Goal: Task Accomplishment & Management: Complete application form

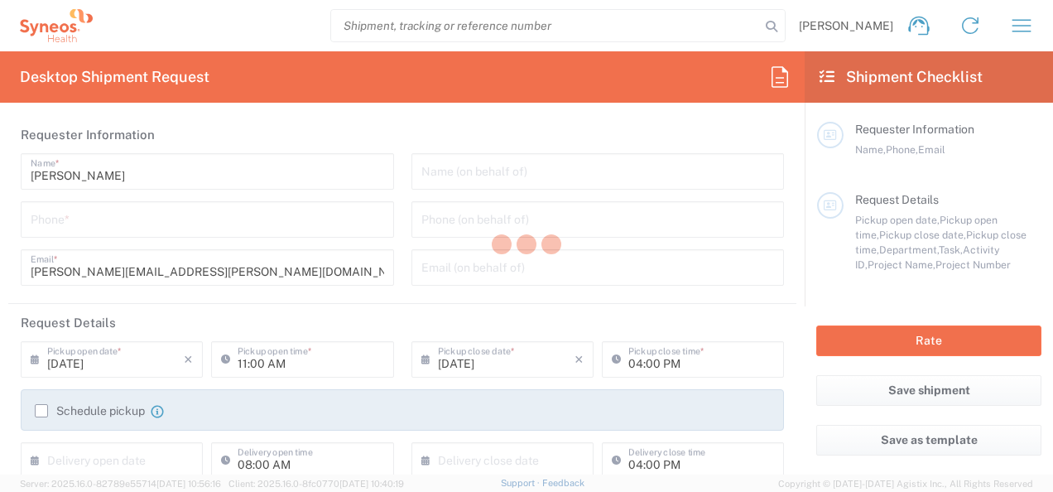
type input "3155"
type input "[GEOGRAPHIC_DATA]"
type input "Syneos Health UK Limited"
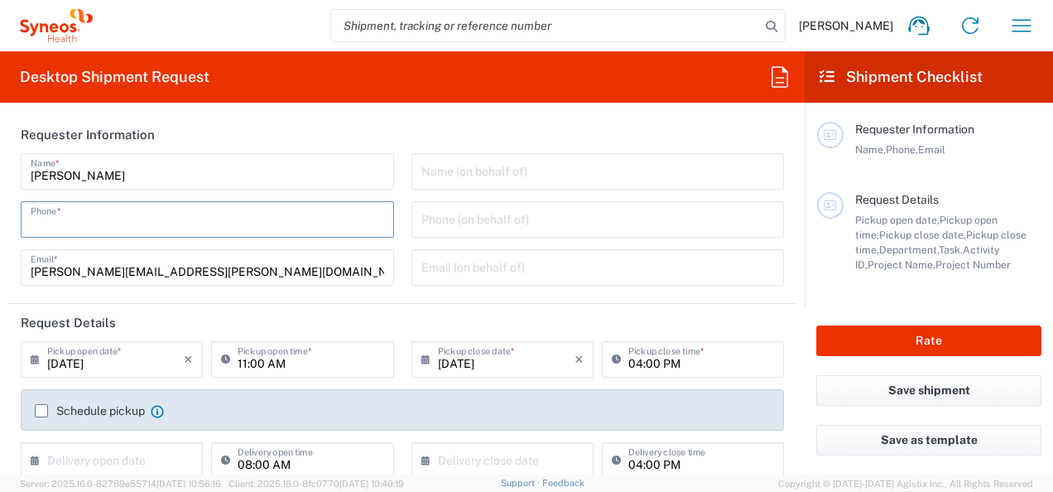
drag, startPoint x: 93, startPoint y: 222, endPoint x: 118, endPoint y: 225, distance: 25.9
click at [93, 222] on input "tel" at bounding box center [208, 218] width 354 height 29
type input "07398239806"
click at [5, 340] on form "Requester Information Joseph Jones Name * 07398239806 Phone * joseph.jones@syne…" at bounding box center [402, 295] width 805 height 359
click at [128, 363] on input "[DATE]" at bounding box center [115, 358] width 137 height 29
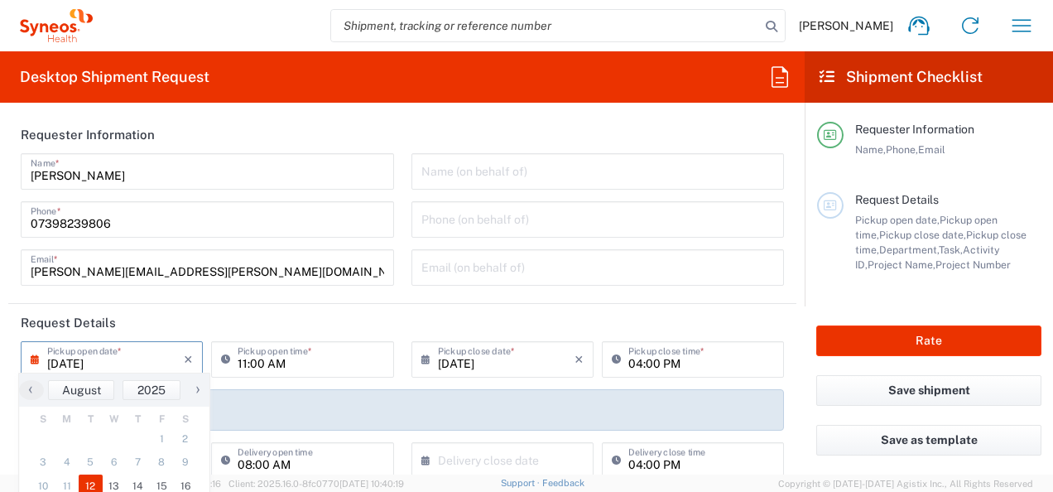
click at [522, 363] on input "[DATE]" at bounding box center [506, 358] width 137 height 29
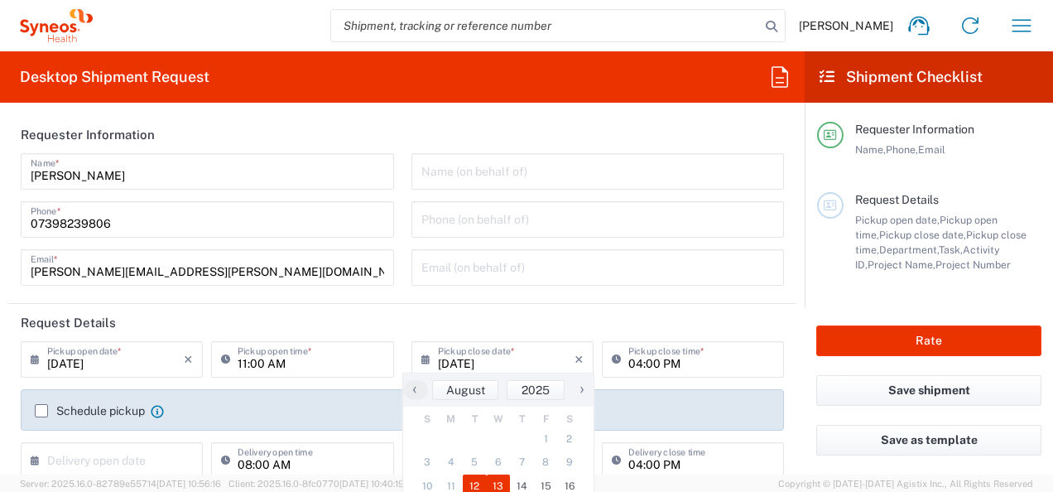
drag, startPoint x: 499, startPoint y: 490, endPoint x: 511, endPoint y: 484, distance: 14.1
click at [501, 483] on span "13" at bounding box center [499, 486] width 24 height 23
type input "08/13/2025"
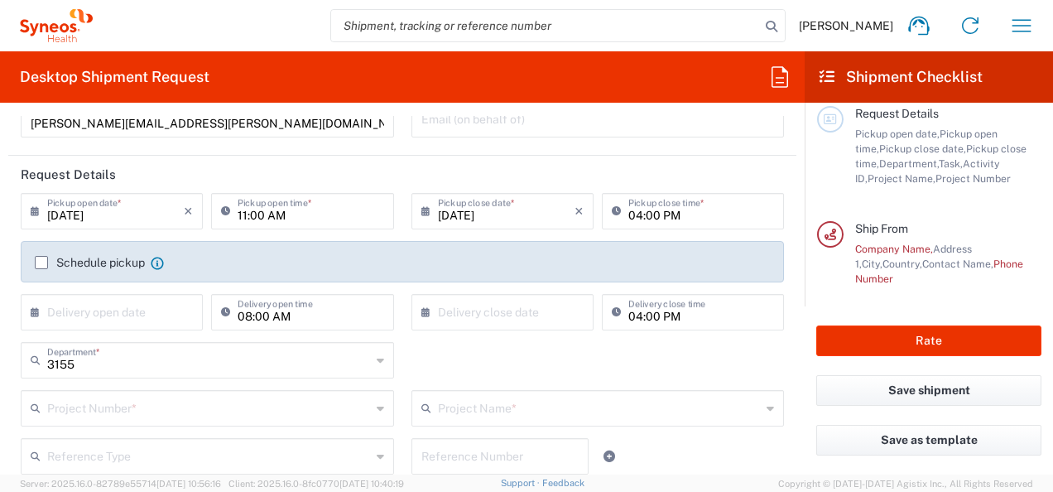
scroll to position [166, 0]
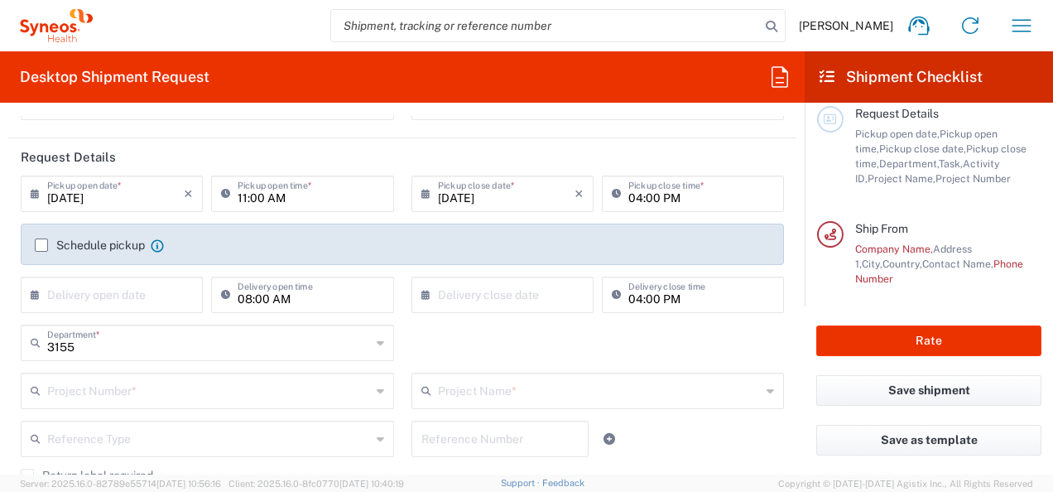
click at [41, 243] on label "Schedule pickup" at bounding box center [90, 245] width 110 height 13
click at [41, 245] on input "Schedule pickup" at bounding box center [41, 245] width 0 height 0
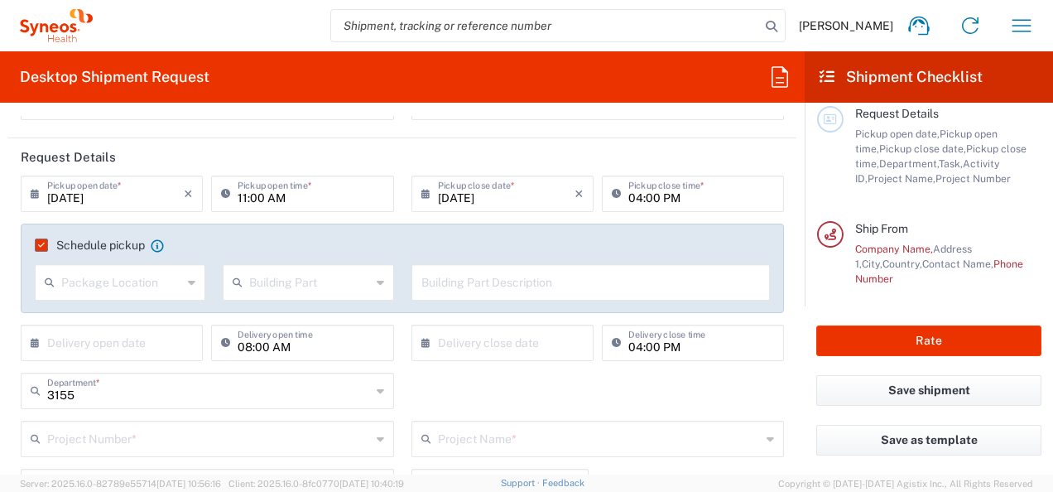
click at [45, 243] on label "Schedule pickup" at bounding box center [90, 245] width 110 height 13
click at [38, 245] on input "Schedule pickup" at bounding box center [38, 245] width 0 height 0
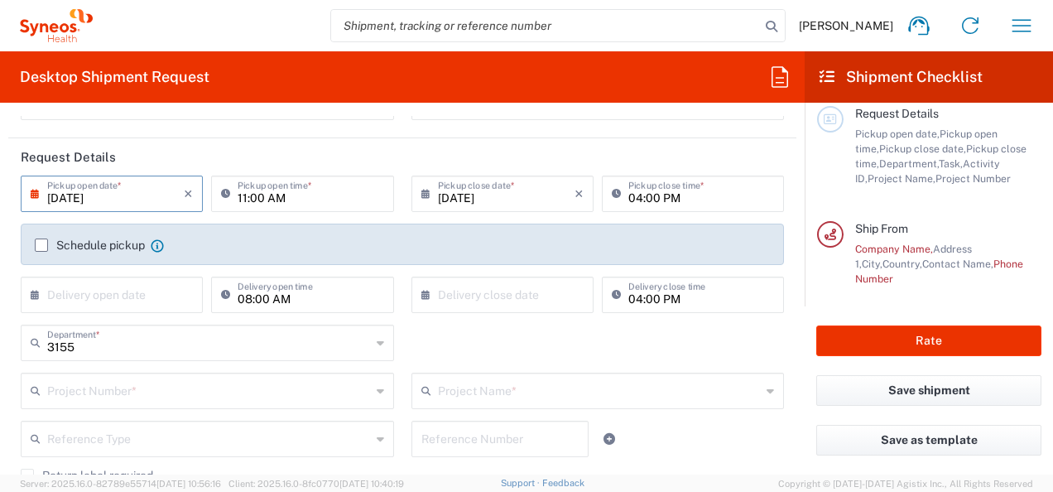
click at [119, 197] on input "[DATE]" at bounding box center [115, 192] width 137 height 29
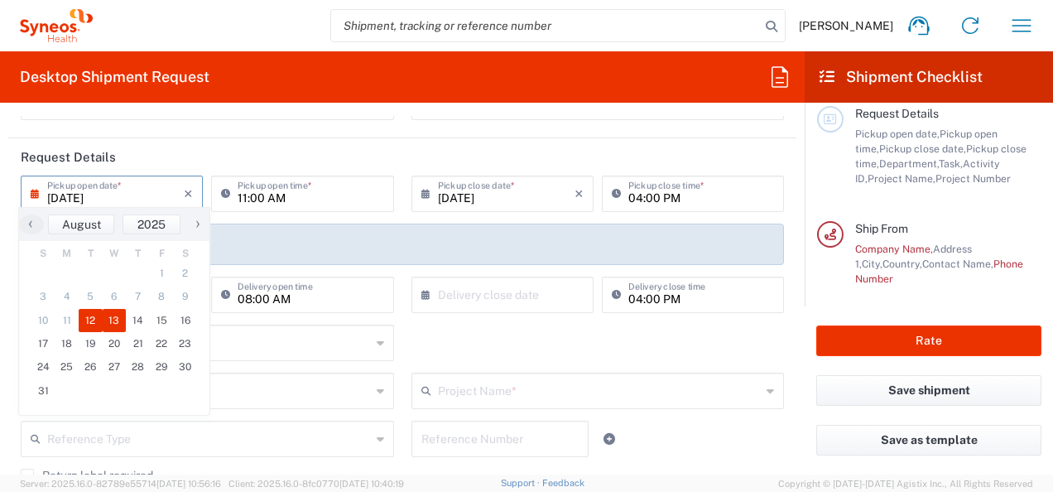
click at [114, 313] on span "13" at bounding box center [115, 320] width 24 height 23
type input "08/13/2025"
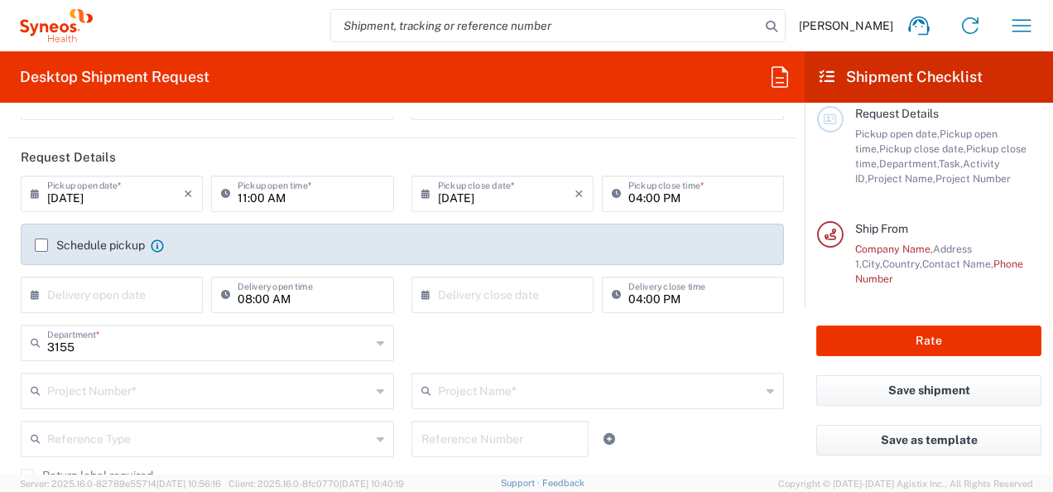
click at [470, 199] on input "08/13/2025" at bounding box center [506, 192] width 137 height 29
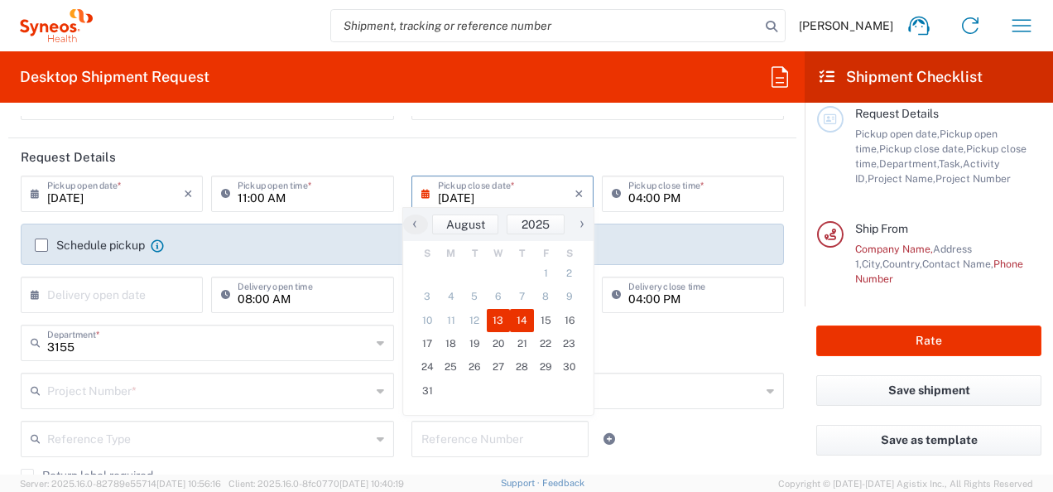
click at [523, 324] on span "14" at bounding box center [522, 320] width 24 height 23
type input "08/14/2025"
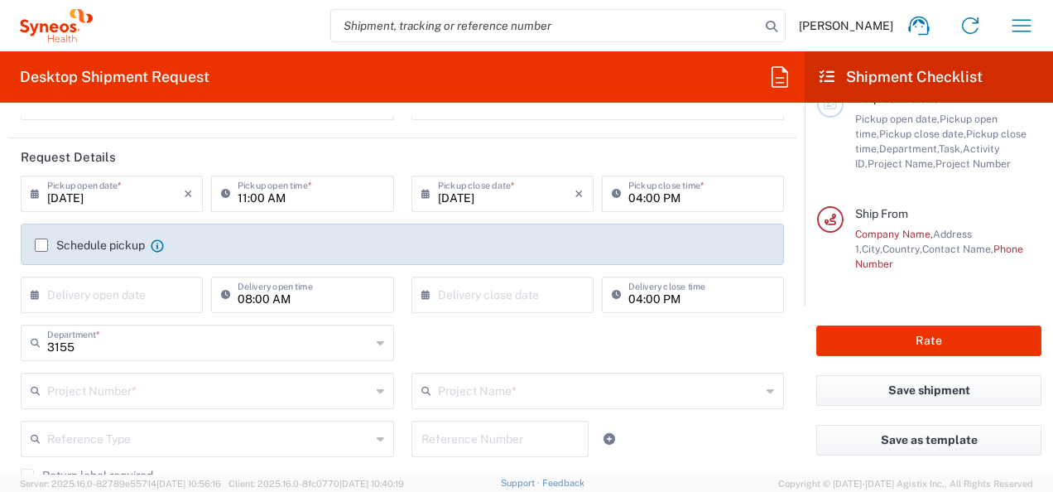
scroll to position [113, 0]
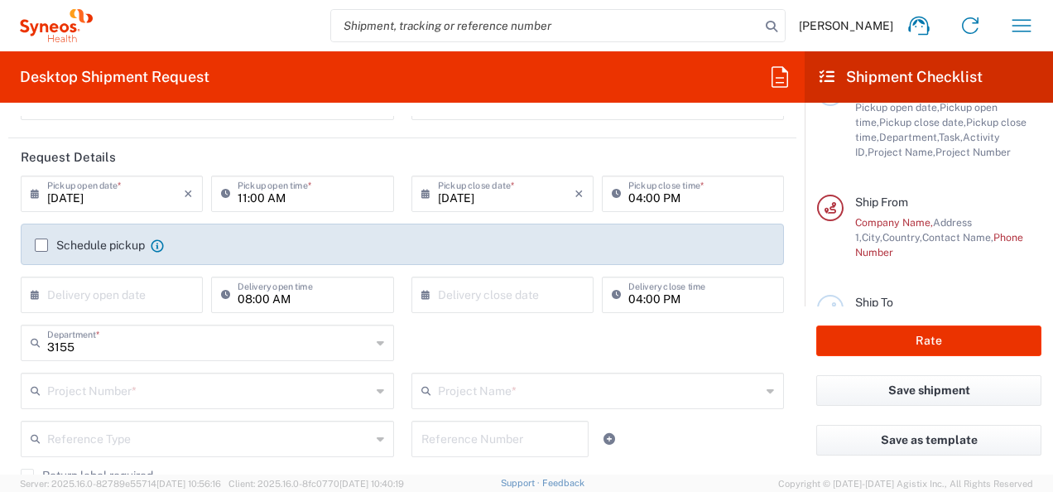
click at [135, 283] on input "text" at bounding box center [115, 293] width 137 height 29
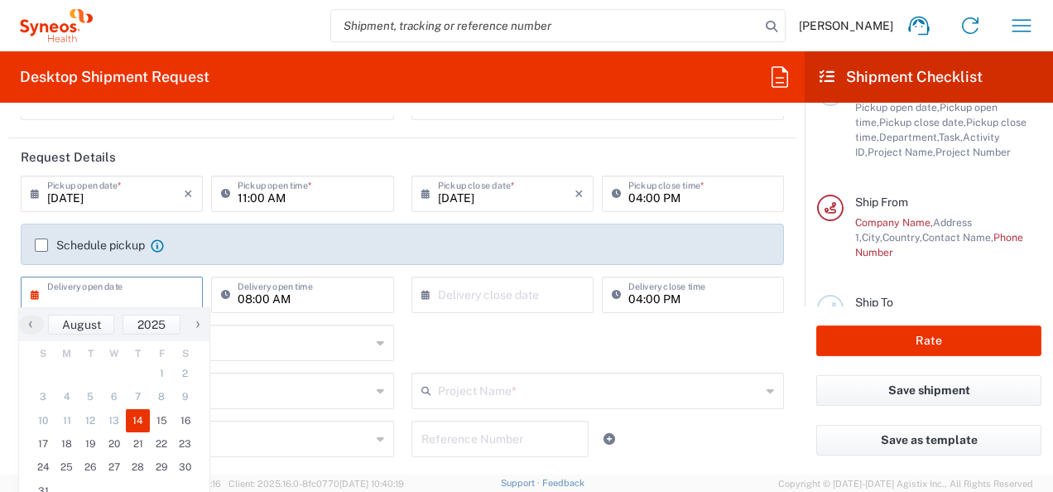
click at [133, 420] on span "14" at bounding box center [138, 420] width 24 height 23
type input "08/14/2025"
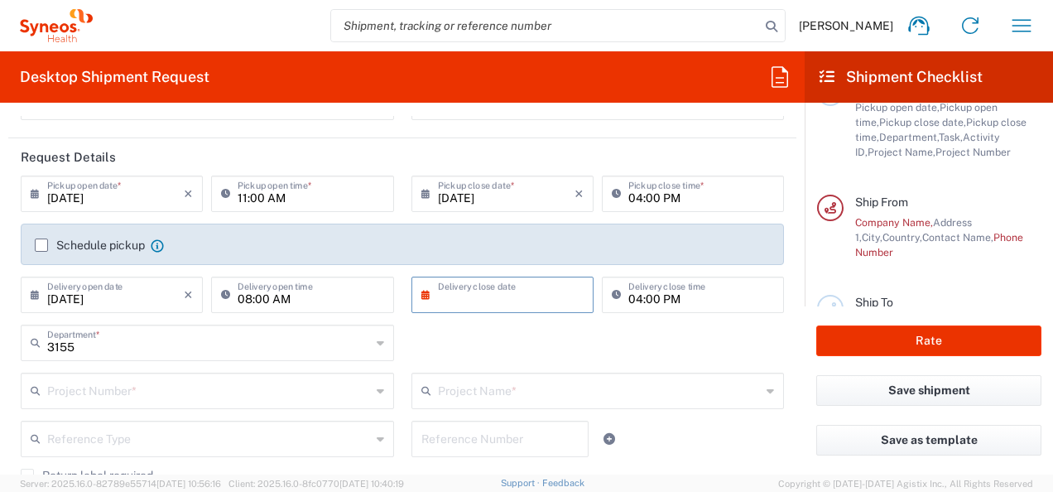
click at [469, 300] on input "text" at bounding box center [506, 293] width 137 height 29
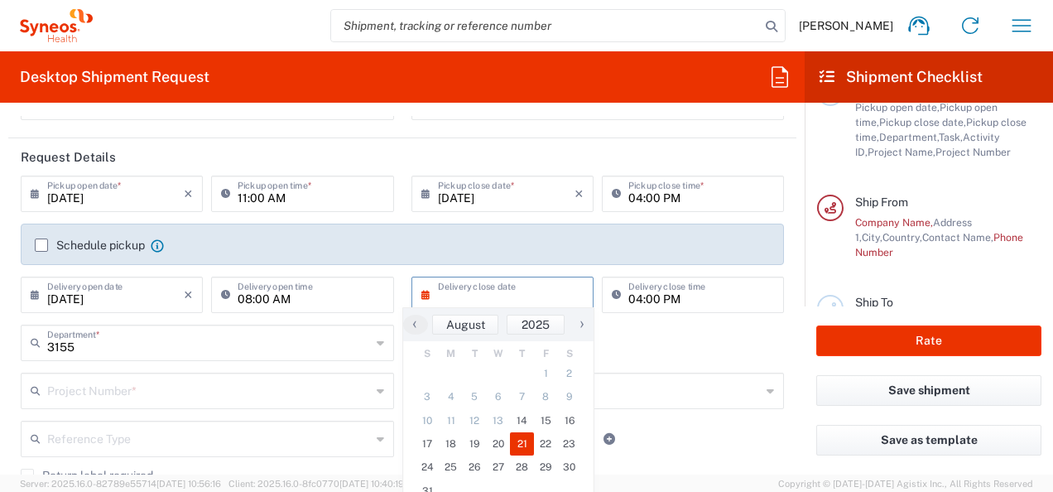
click at [525, 441] on span "21" at bounding box center [522, 443] width 24 height 23
type input "08/21/2025"
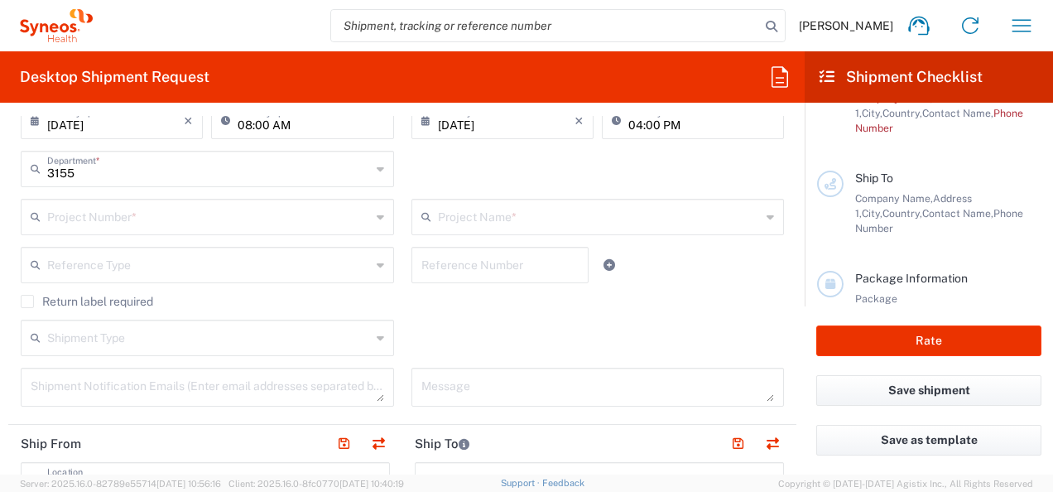
scroll to position [353, 0]
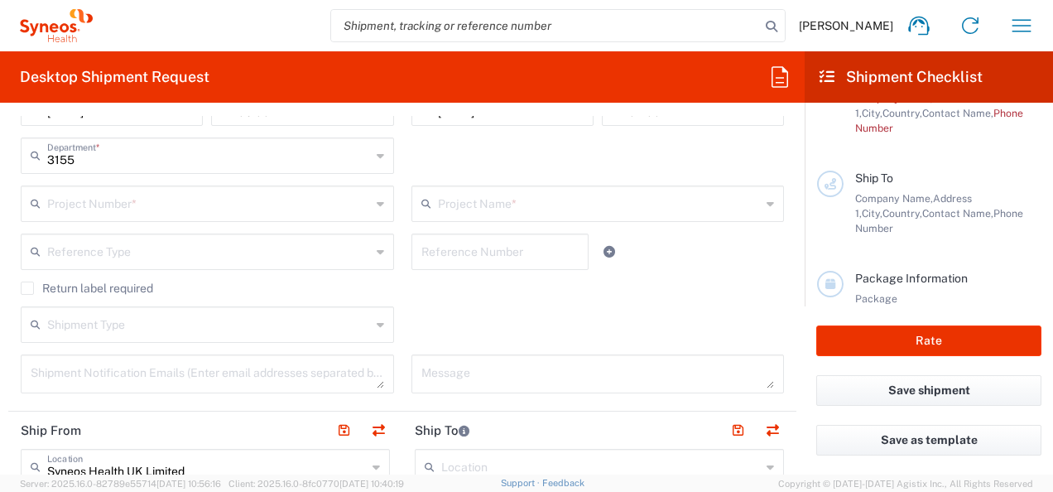
click at [377, 201] on icon at bounding box center [380, 203] width 7 height 27
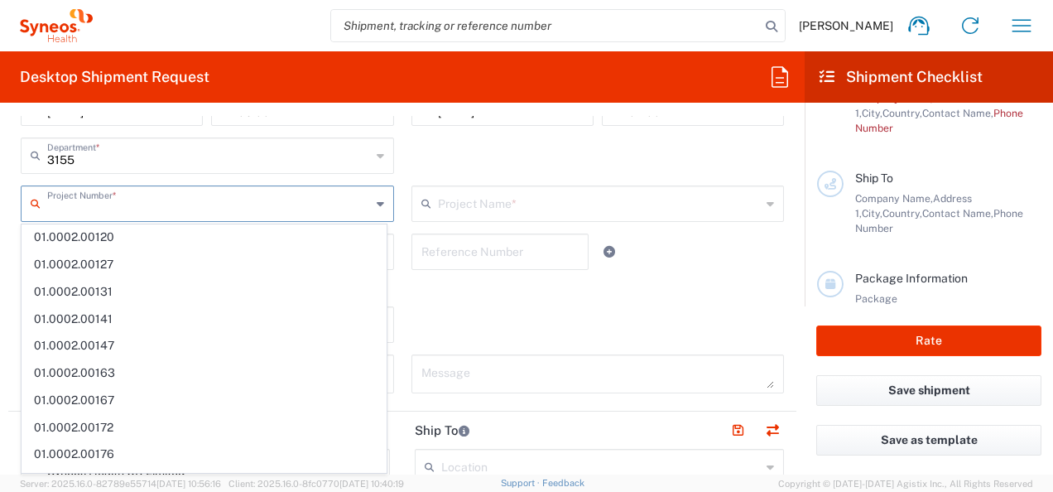
scroll to position [0, 0]
click at [451, 147] on div "3155 Department * 3155 3000 3100 3109 3110 3111 3112 3125 3130 3135 3136 3150 3…" at bounding box center [402, 161] width 781 height 48
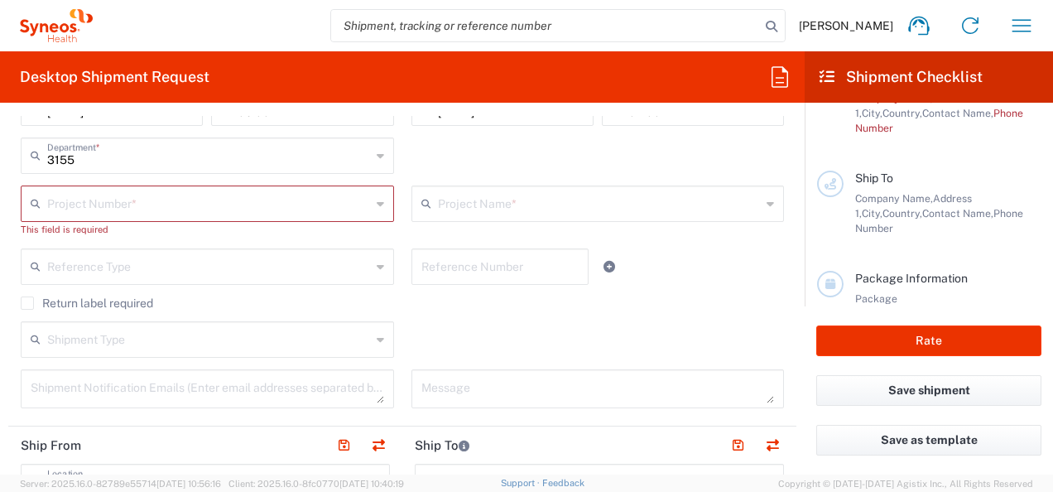
click at [190, 202] on input "text" at bounding box center [209, 202] width 324 height 29
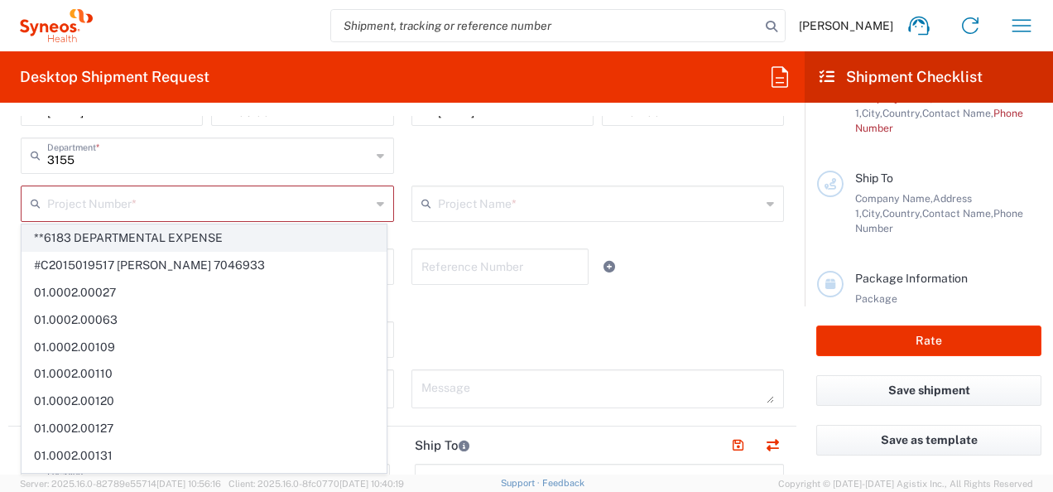
click at [177, 239] on span "**6183 DEPARTMENTAL EXPENSE" at bounding box center [204, 238] width 364 height 26
type input "**6183 DEPARTMENTAL EXPENSE, **6183 DEPARTMENTAL EXPENSE"
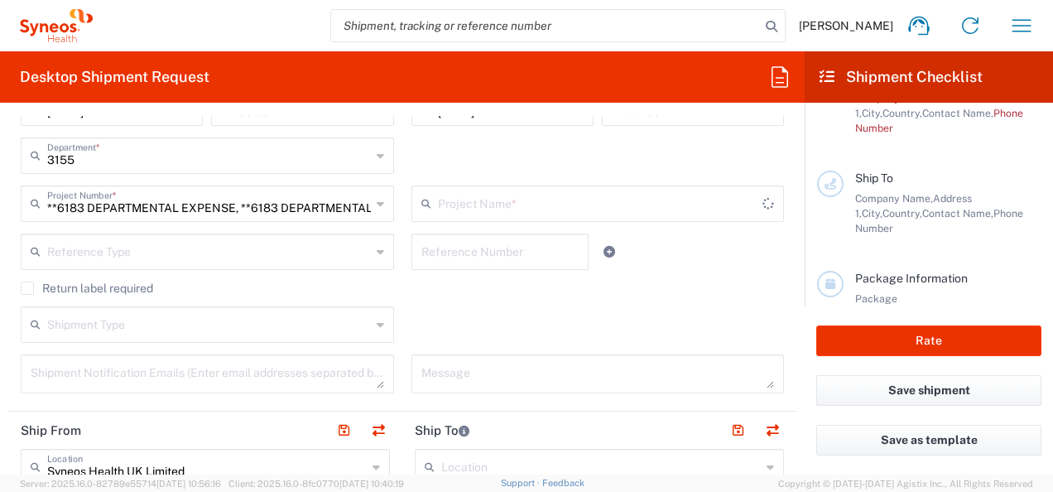
type input "6183"
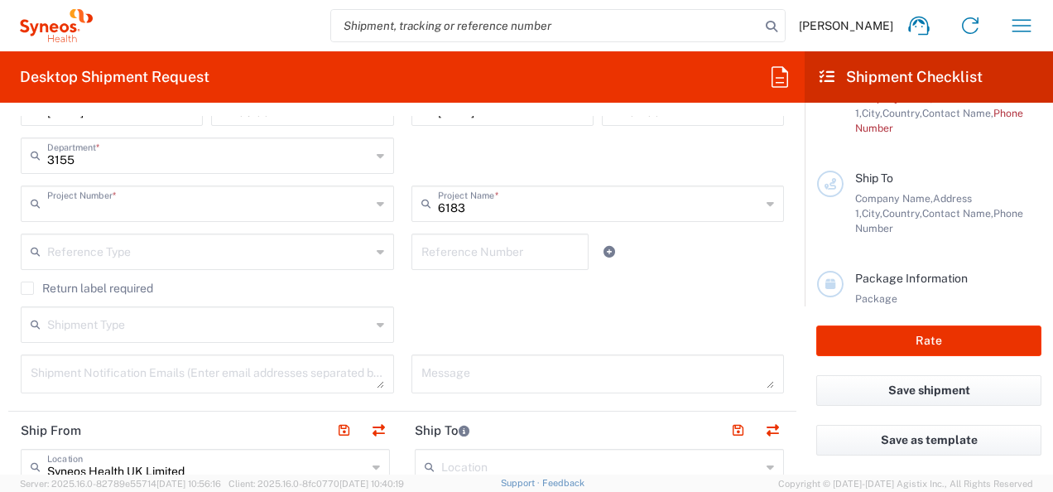
click at [330, 202] on input "text" at bounding box center [209, 202] width 324 height 29
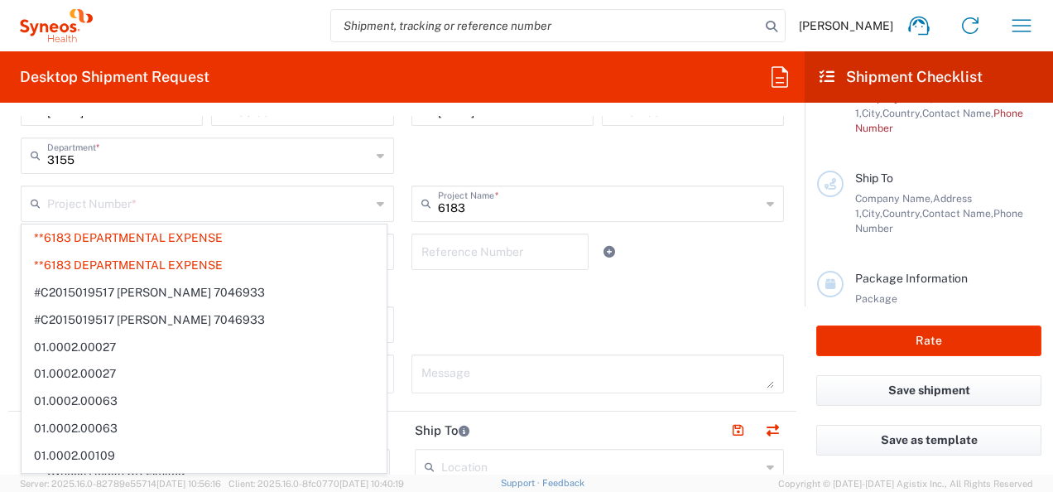
click at [437, 129] on div "08/21/2025 × Delivery close date Cancel Apply" at bounding box center [502, 113] width 190 height 48
type input "**6183 DEPARTMENTAL EXPENSE, **6183 DEPARTMENTAL EXPENSE, **6183 DEPARTMENTAL E…"
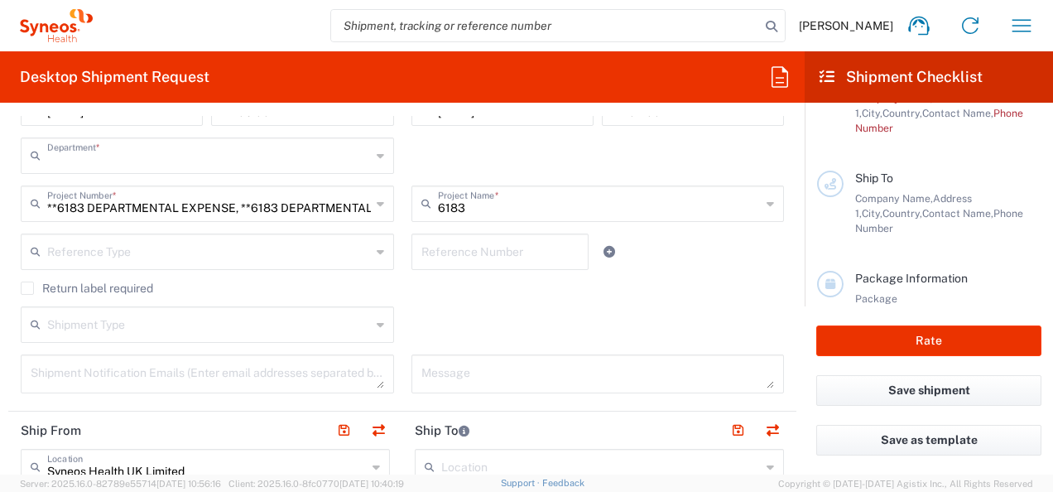
click at [218, 159] on input "text" at bounding box center [209, 154] width 324 height 29
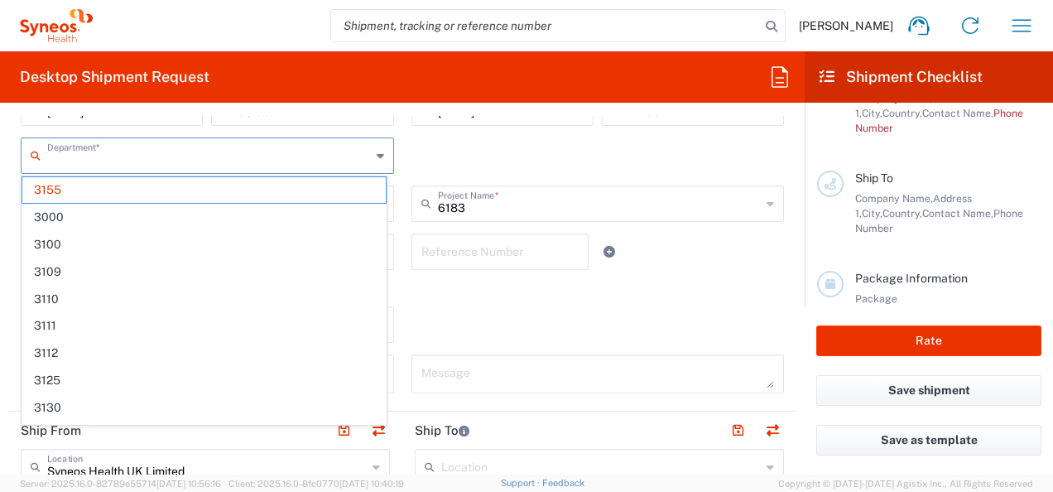
click at [515, 123] on div "08/21/2025 × Delivery close date" at bounding box center [503, 107] width 182 height 36
type input "3155"
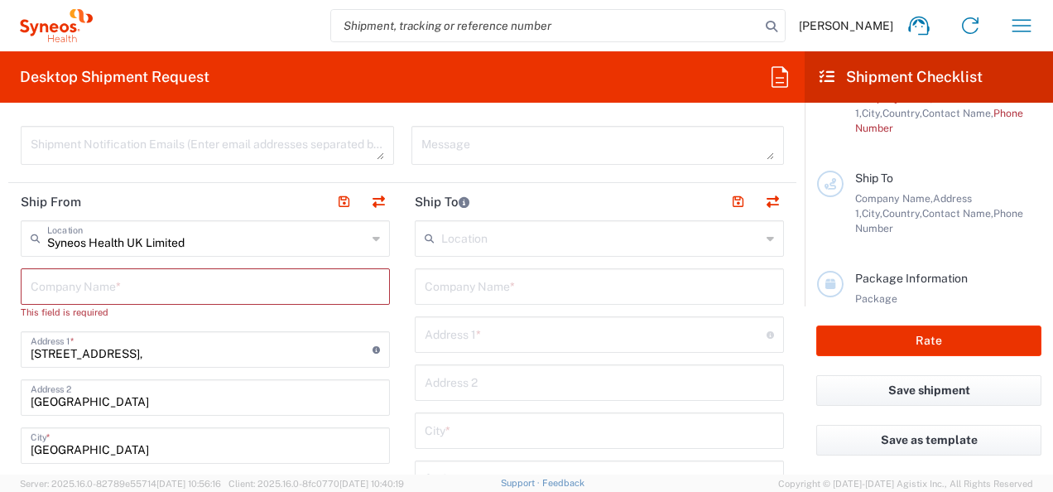
scroll to position [590, 0]
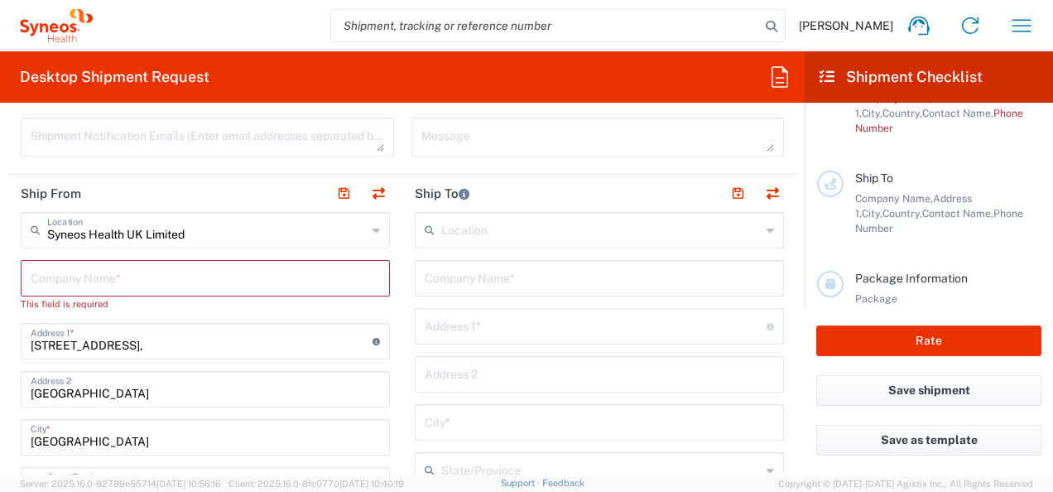
click at [142, 285] on input "text" at bounding box center [205, 277] width 349 height 29
type input "Sy"
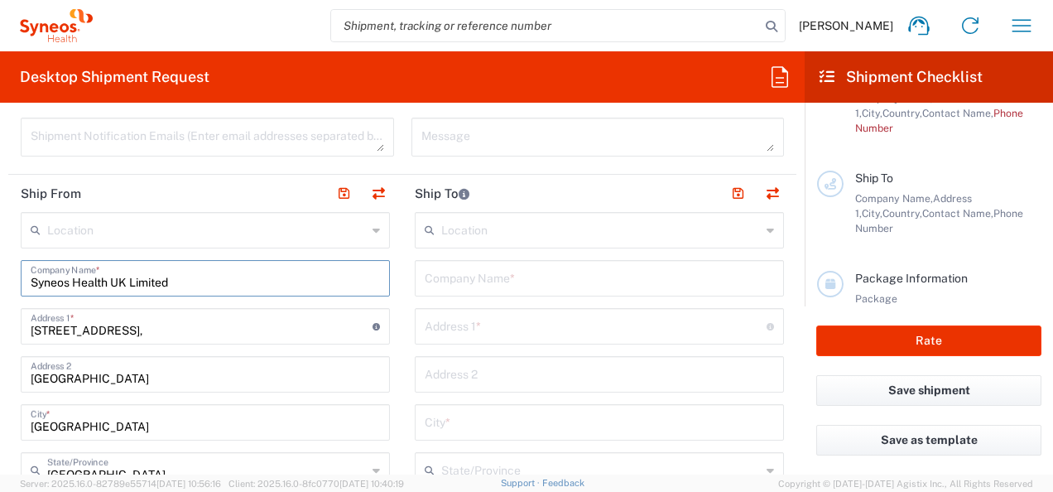
type input "Syneos Health UK Limited"
click at [505, 272] on input "text" at bounding box center [599, 277] width 349 height 29
type input "[PERSON_NAME]"
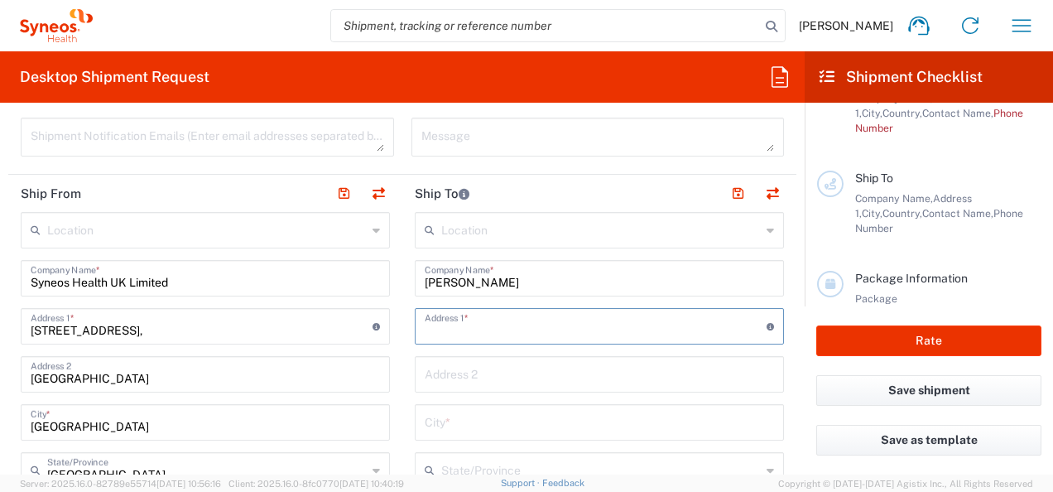
click at [518, 320] on input "text" at bounding box center [596, 325] width 342 height 29
type input "18 Clos Cerdinen"
type input "Swansea"
type input "UNITED KINGDOM (44)"
type input "[GEOGRAPHIC_DATA]"
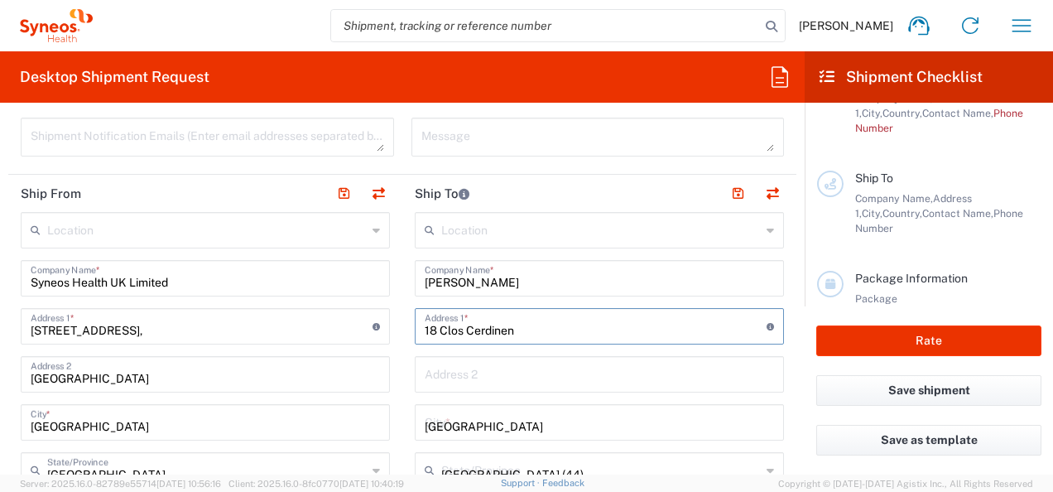
type input "SA49qL"
type input "07398239806"
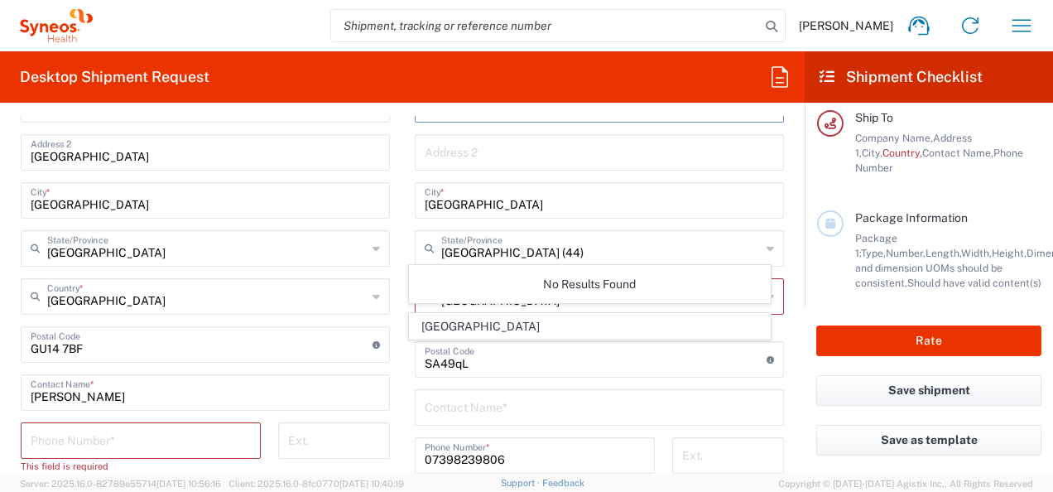
scroll to position [828, 0]
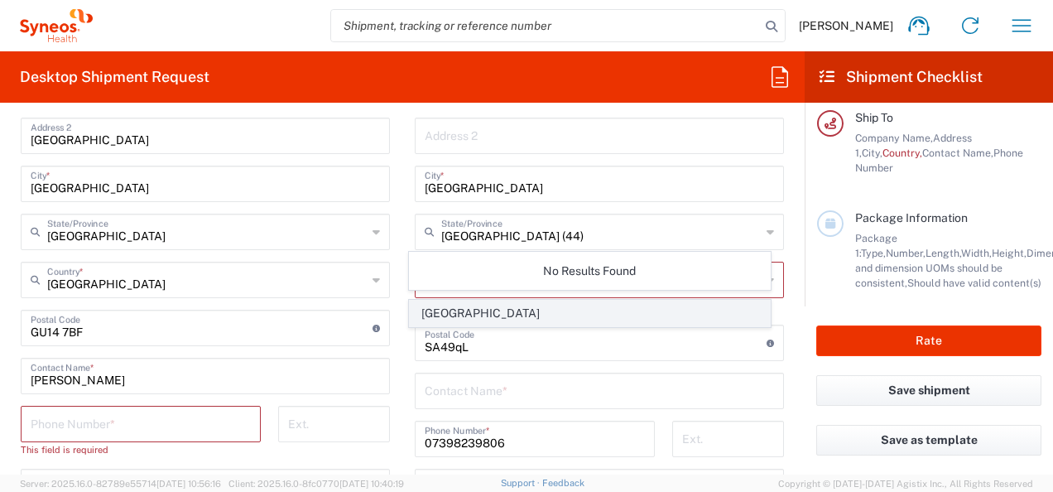
click at [593, 303] on span "[GEOGRAPHIC_DATA]" at bounding box center [589, 314] width 359 height 26
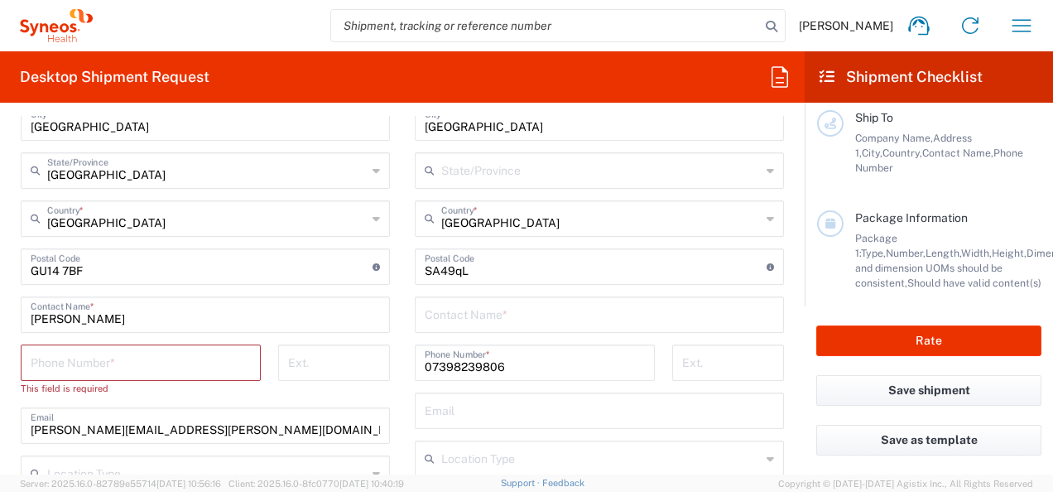
scroll to position [911, 0]
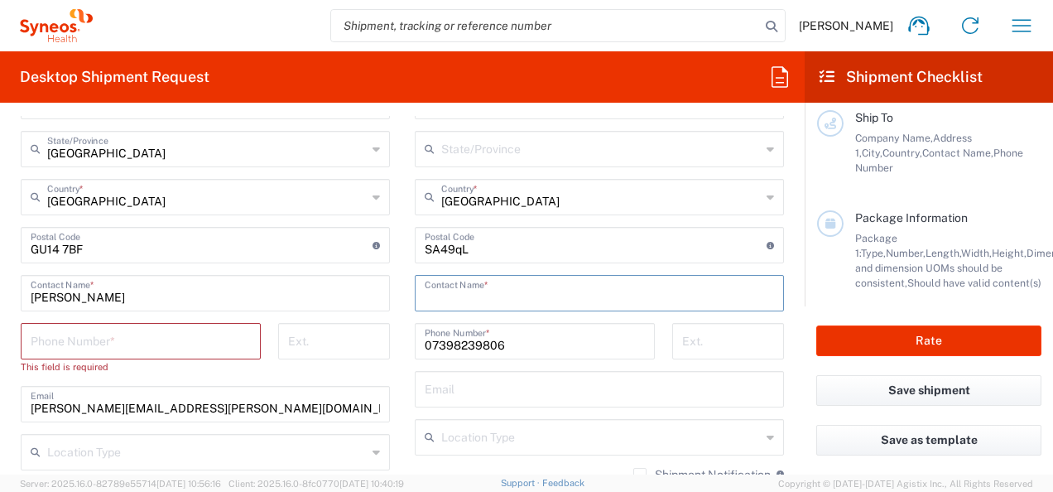
click at [496, 282] on input "text" at bounding box center [599, 291] width 349 height 29
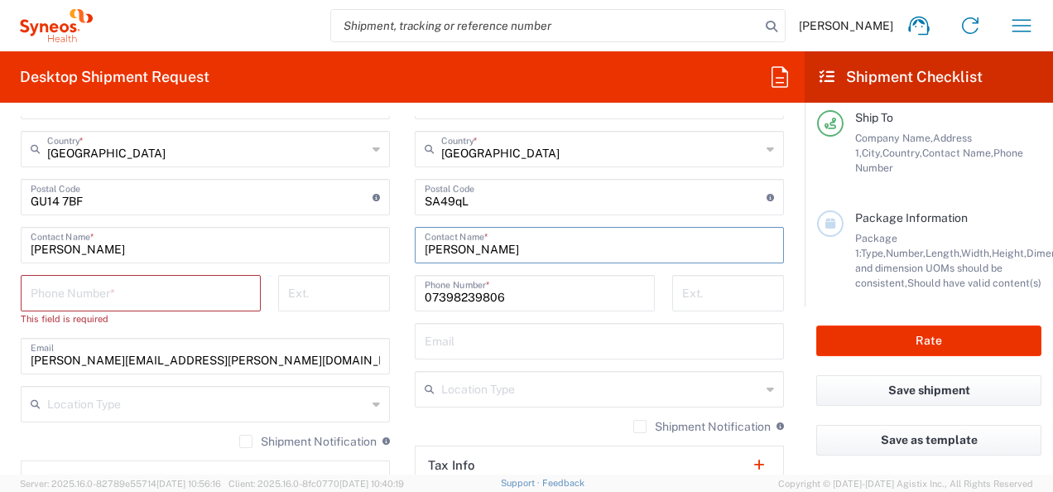
scroll to position [981, 0]
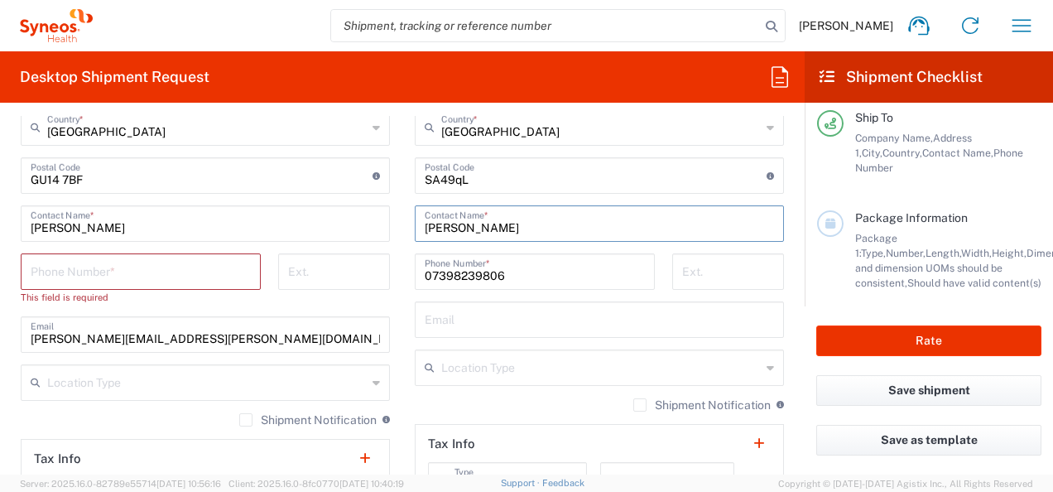
type input "[PERSON_NAME]"
click at [145, 269] on input "tel" at bounding box center [141, 270] width 220 height 29
type input "07398239806"
type input "josephtjones96@hotmail.com"
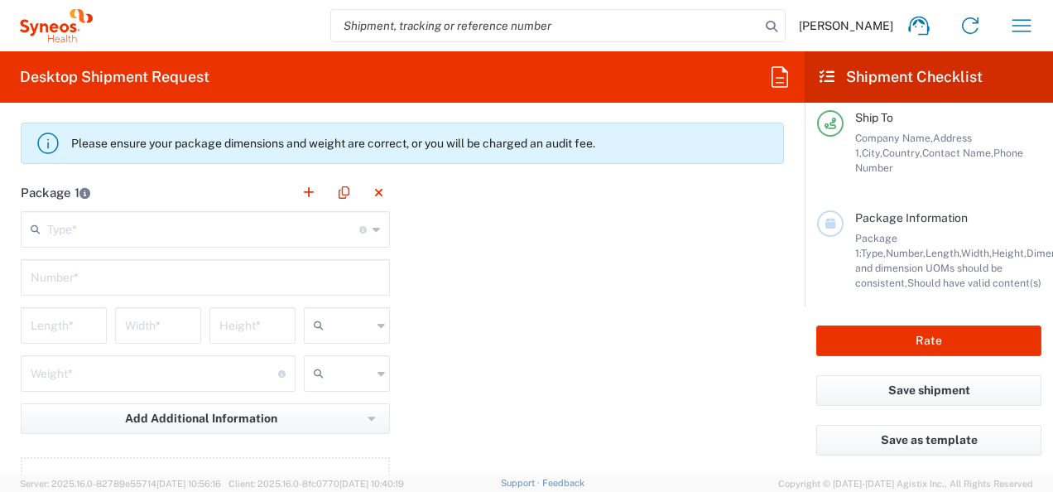
scroll to position [1502, 0]
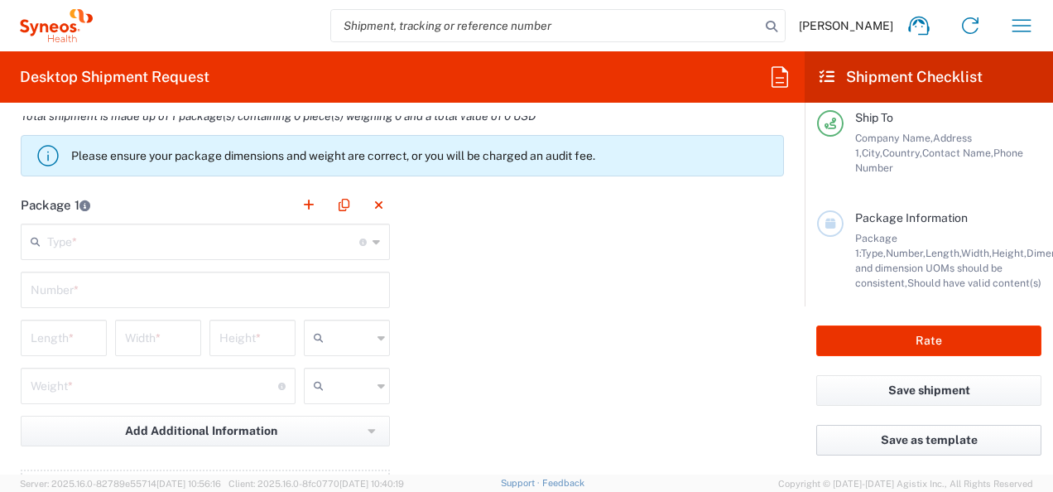
click at [897, 443] on button "Save as template" at bounding box center [929, 440] width 225 height 31
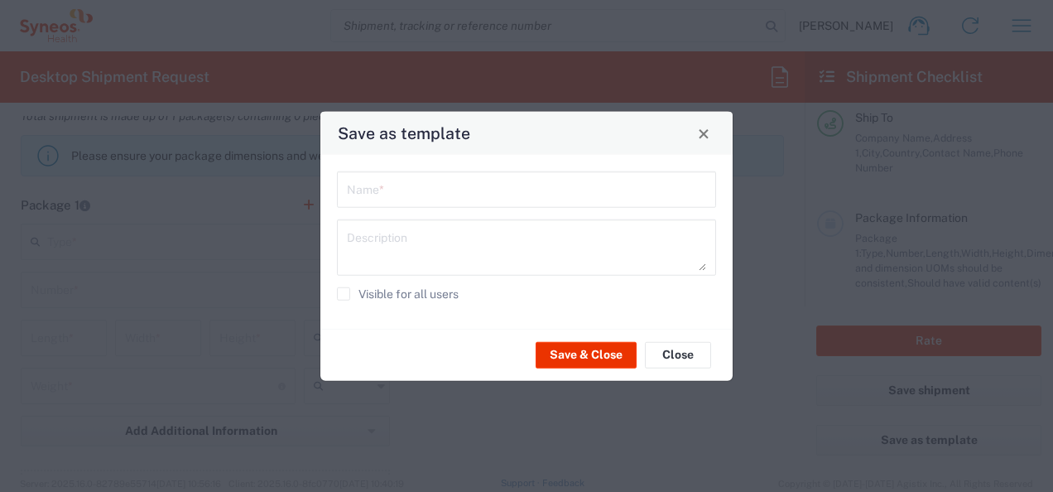
click at [490, 193] on input "text" at bounding box center [526, 188] width 359 height 29
type input "Printer"
click at [417, 250] on textarea at bounding box center [526, 247] width 359 height 46
type textarea "Printer Label"
click at [611, 351] on button "Save & Close" at bounding box center [586, 354] width 101 height 27
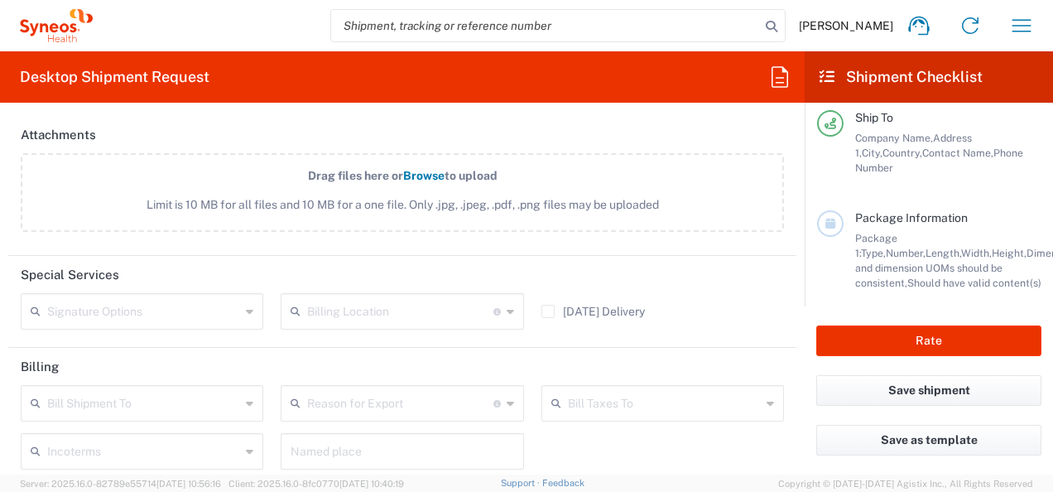
scroll to position [0, 0]
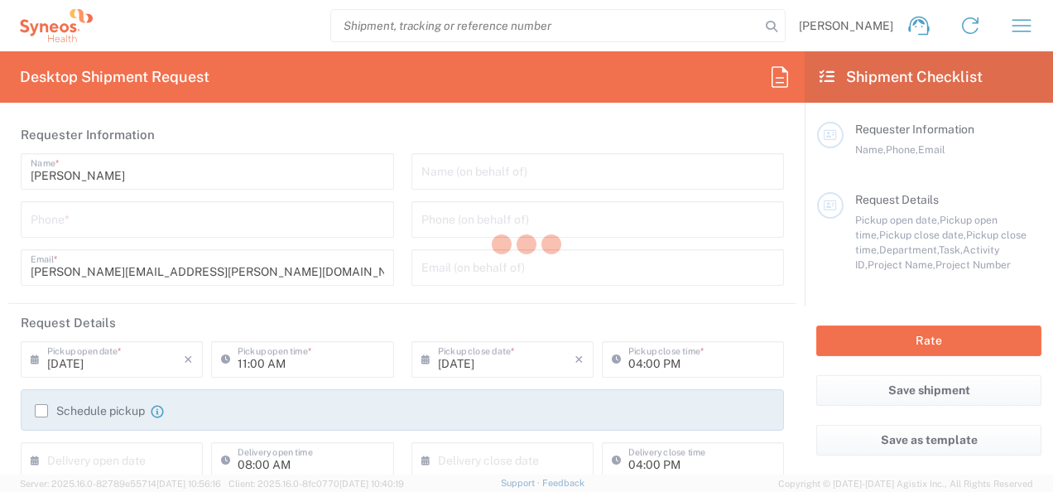
type input "3155"
type input "[GEOGRAPHIC_DATA]"
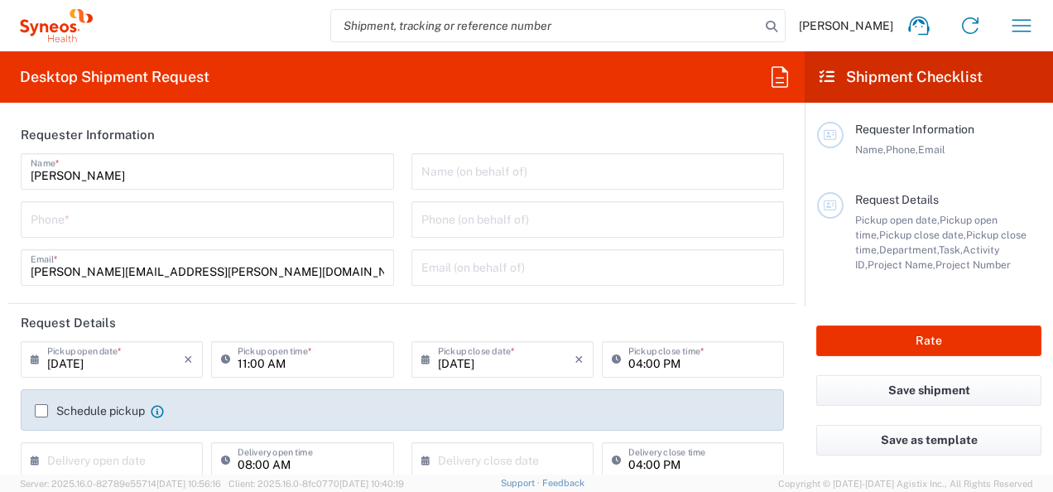
type input "Syneos Health UK Limited"
click at [1021, 33] on icon "button" at bounding box center [1022, 25] width 27 height 27
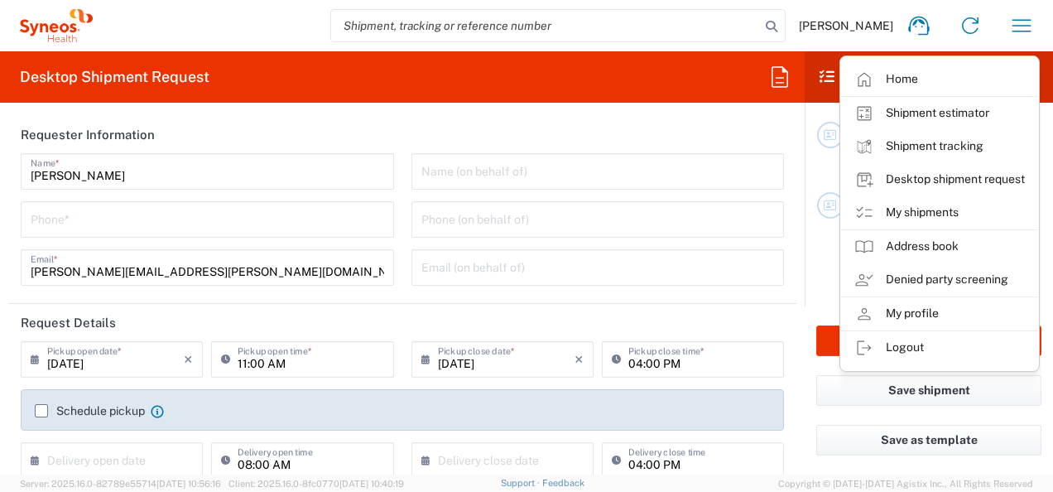
click at [639, 83] on agx-form-header "Desktop Shipment Request" at bounding box center [402, 76] width 805 height 51
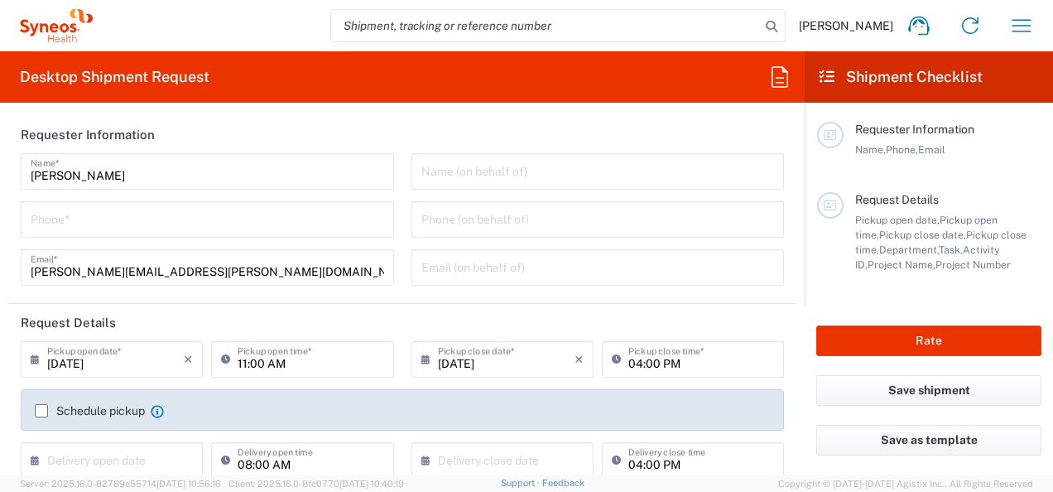
click at [633, 22] on input "search" at bounding box center [545, 25] width 429 height 31
click at [1025, 28] on icon "button" at bounding box center [1022, 25] width 27 height 27
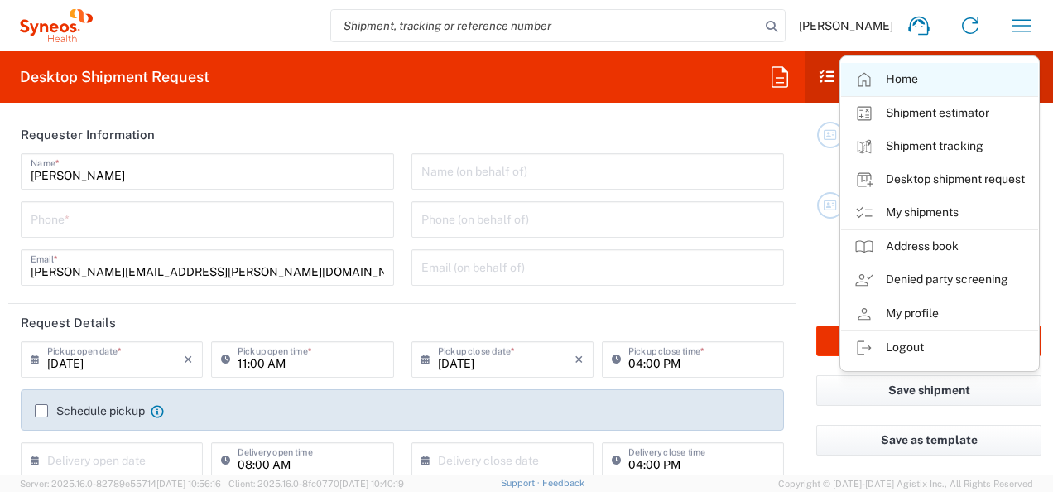
click at [911, 81] on link "Home" at bounding box center [939, 79] width 197 height 33
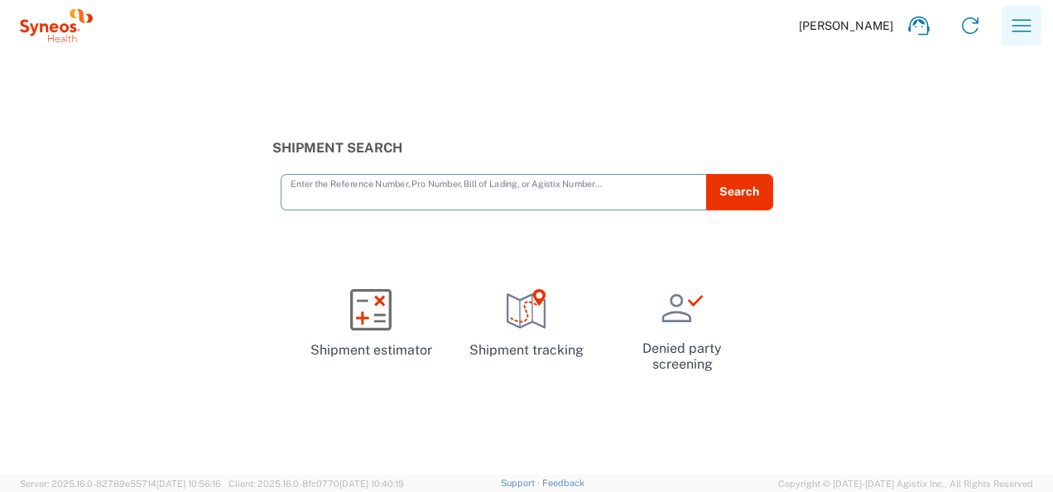
click at [1026, 24] on icon "button" at bounding box center [1022, 25] width 27 height 27
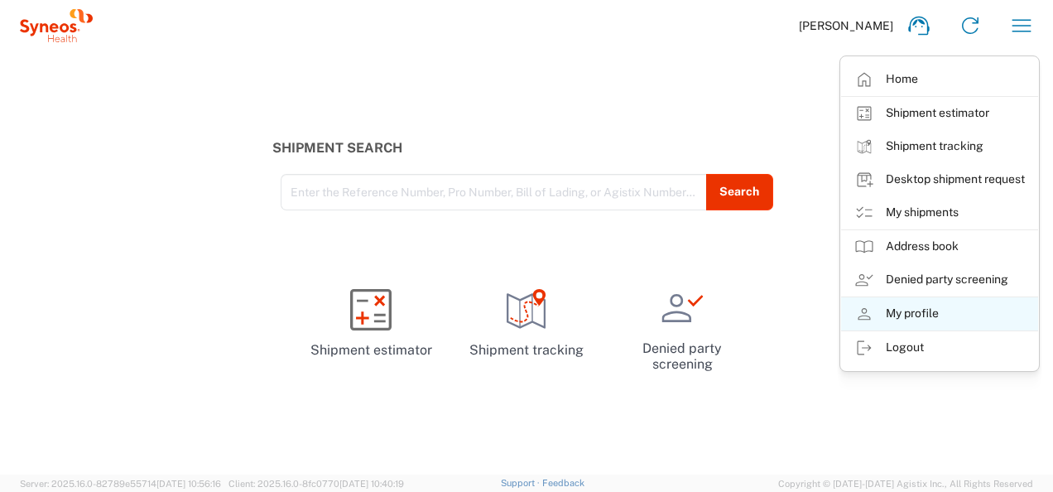
click at [942, 318] on link "My profile" at bounding box center [939, 313] width 197 height 33
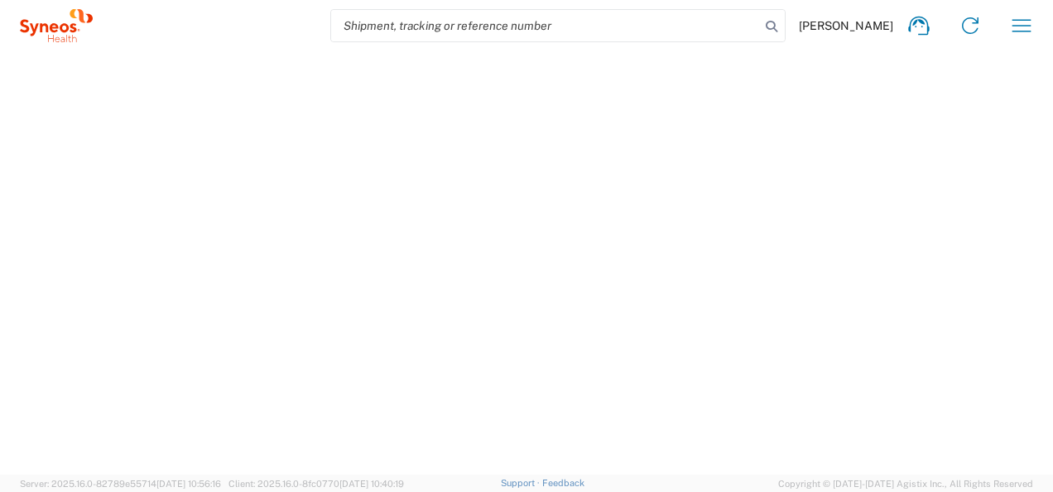
select select "ENG"
select select "GB"
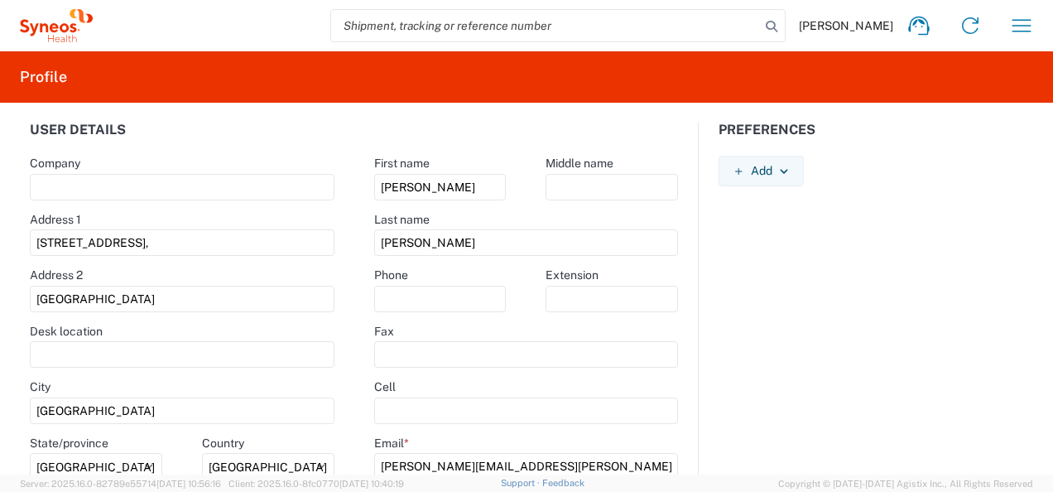
drag, startPoint x: 1053, startPoint y: 190, endPoint x: 1042, endPoint y: 273, distance: 83.5
click at [1042, 273] on div "User details Company Address 1 1 Pinehurst Road, Address 2 Farnborough Business…" at bounding box center [526, 289] width 1053 height 372
click at [1029, 27] on icon "button" at bounding box center [1022, 25] width 27 height 27
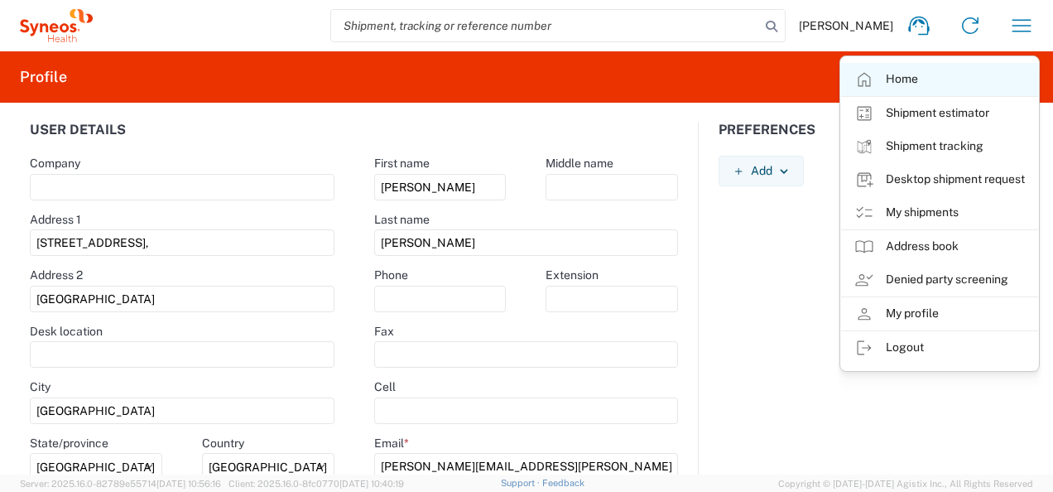
click at [916, 87] on link "Home" at bounding box center [939, 79] width 197 height 33
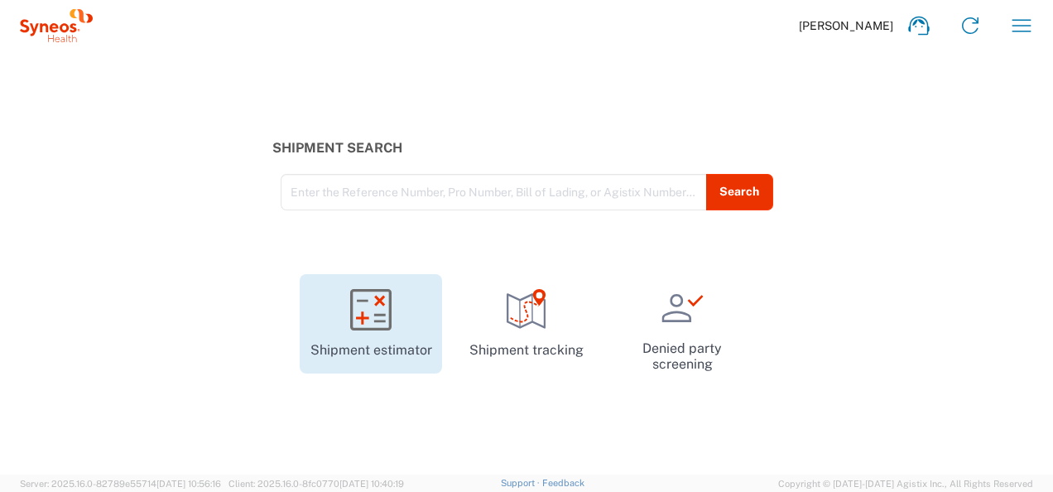
click at [365, 333] on link "Shipment estimator" at bounding box center [371, 323] width 142 height 99
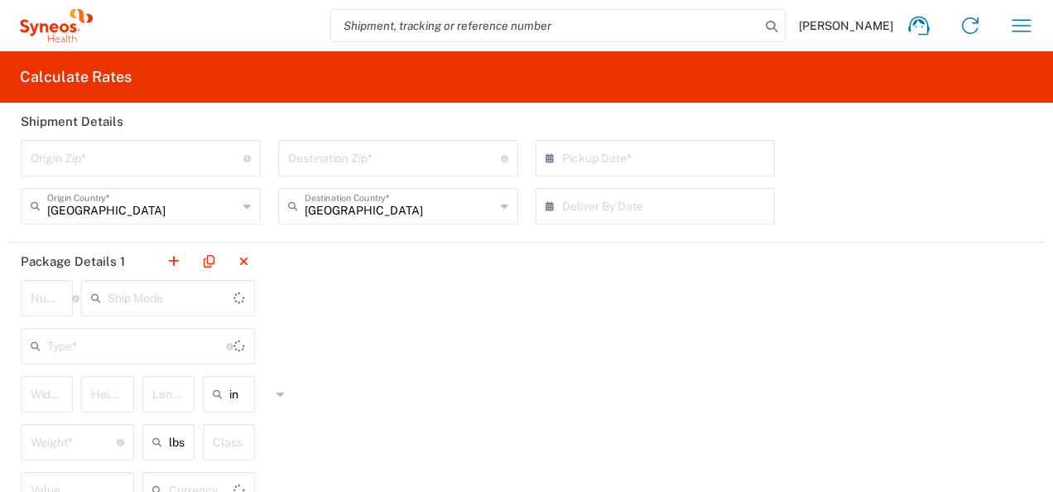
type input "US Dollar"
click at [1009, 30] on icon "button" at bounding box center [1022, 25] width 27 height 27
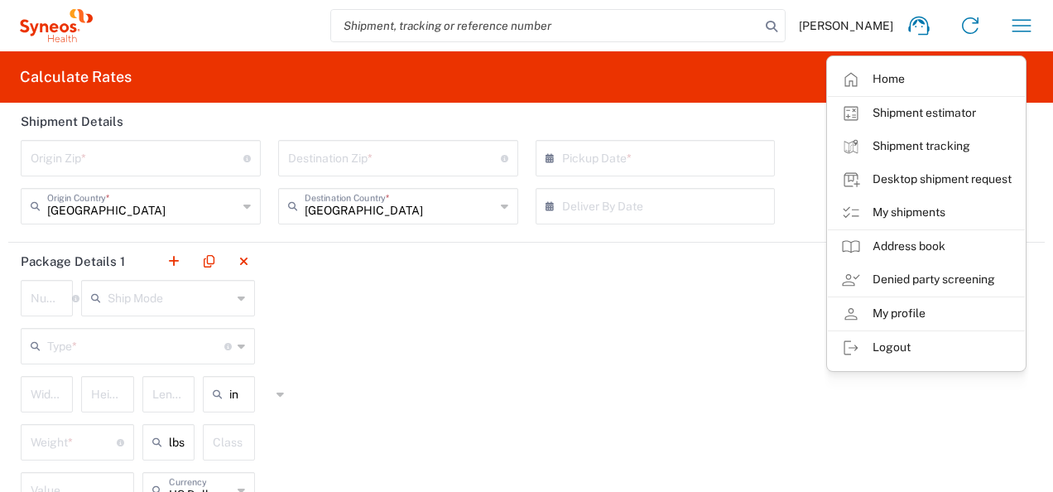
click at [606, 290] on div "Package Details 1 Number * Number of packages of specified package type and dim…" at bounding box center [526, 385] width 1037 height 284
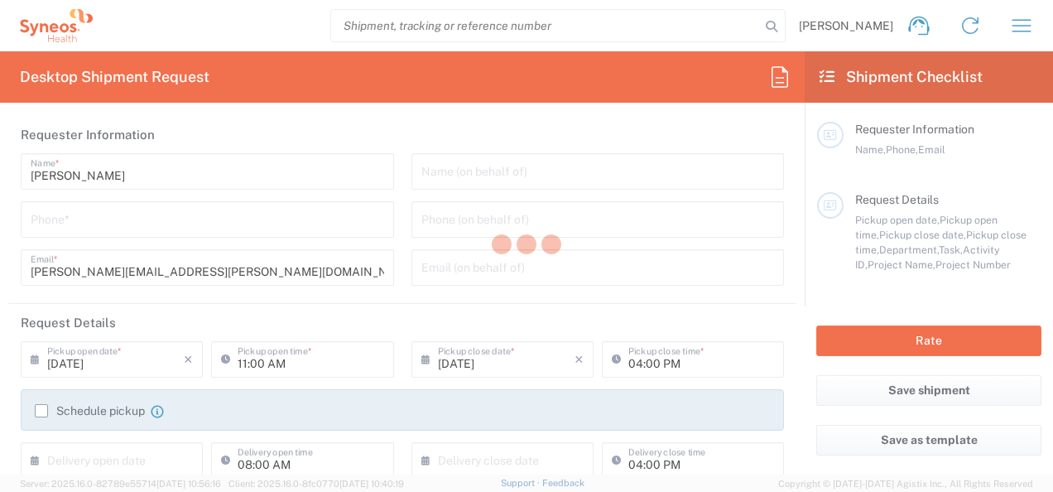
type input "3155"
type input "[GEOGRAPHIC_DATA]"
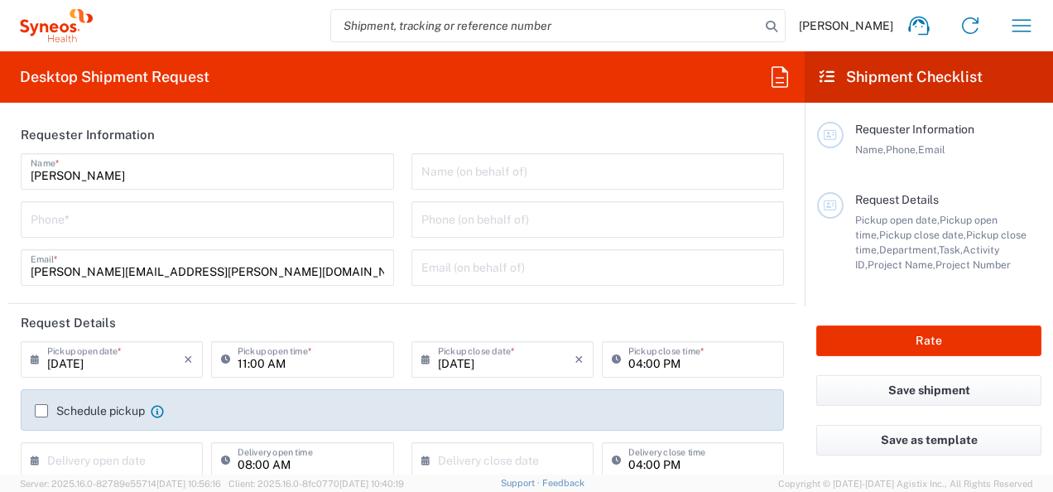
type input "Syneos Health UK Limited"
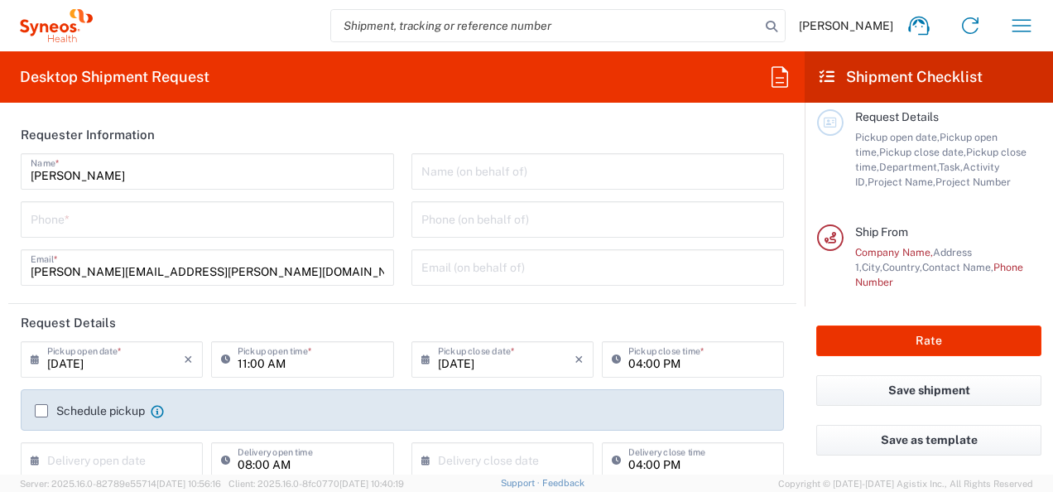
scroll to position [84, 0]
